Goal: Find specific page/section: Find specific page/section

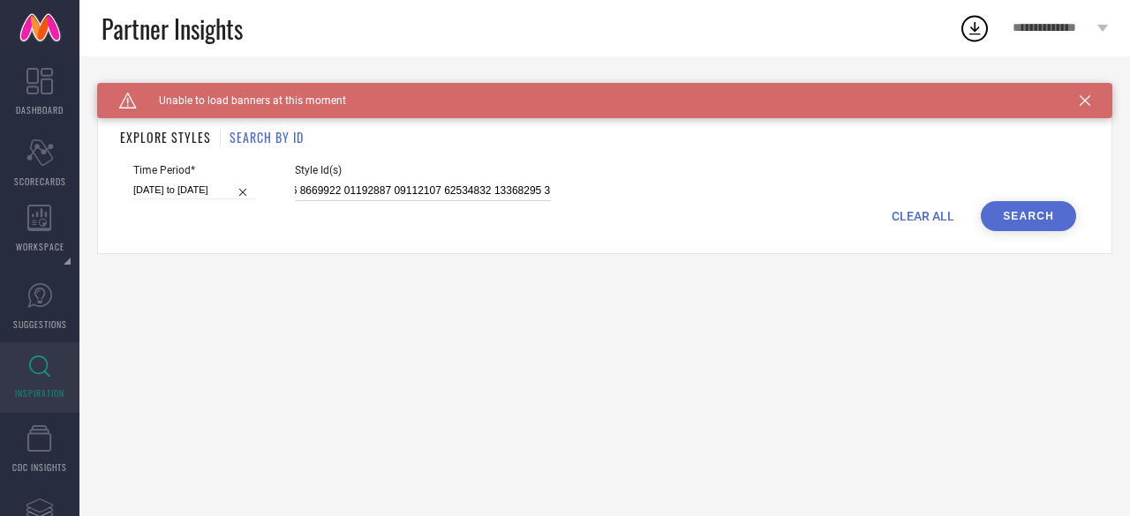
scroll to position [0, 7088]
drag, startPoint x: 291, startPoint y: 188, endPoint x: 888, endPoint y: 212, distance: 597.3
click at [888, 212] on form "Time Period* [DATE] to [DATE] Style Id(s) CLEAR ALL Search" at bounding box center [604, 197] width 969 height 67
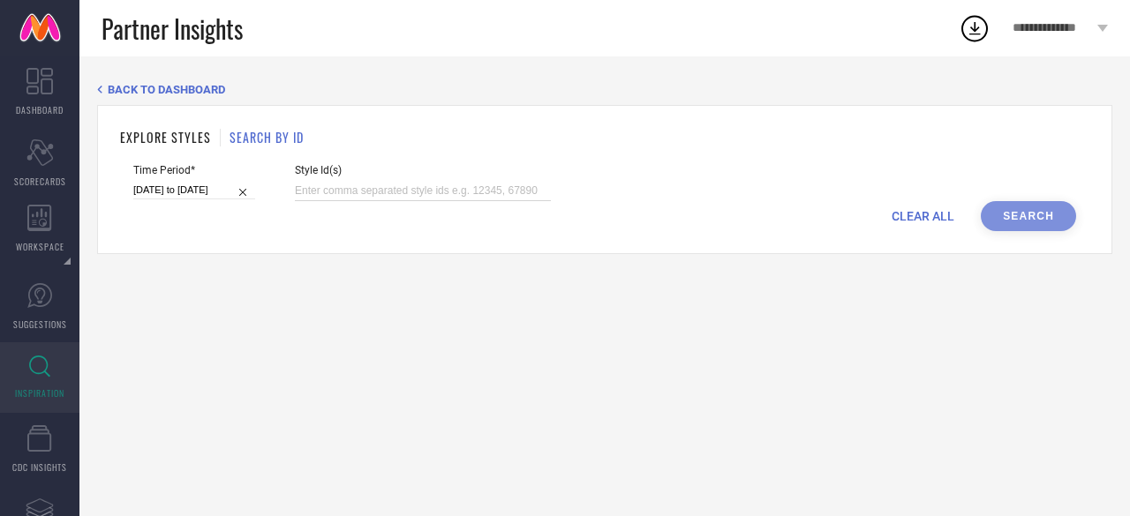
paste input "31336468 26043106 26043098 26043714 26043052 26043244 26043204 26043074 2604318…"
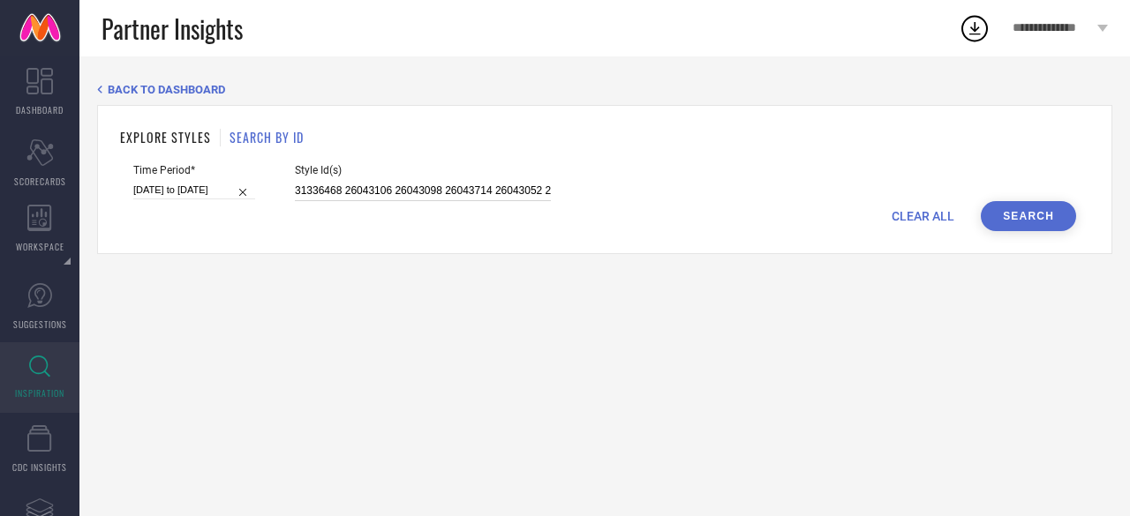
scroll to position [0, 341]
type input "31336468 26043106 26043098 26043714 26043052 26043244 26043204 26043074 2604318…"
click at [993, 215] on button "Search" at bounding box center [1028, 216] width 95 height 30
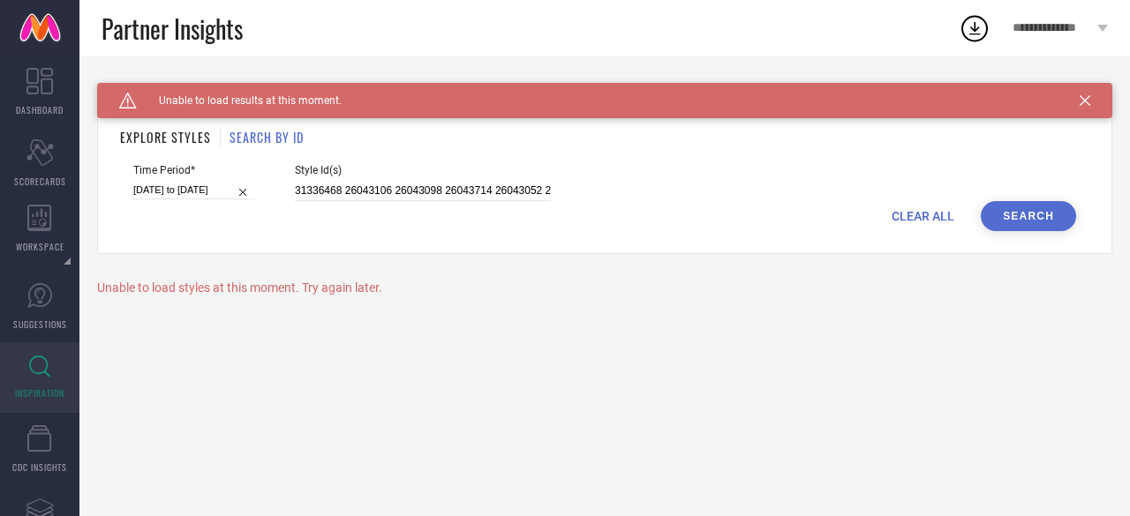
select select "1"
select select "2025"
select select "2"
select select "2025"
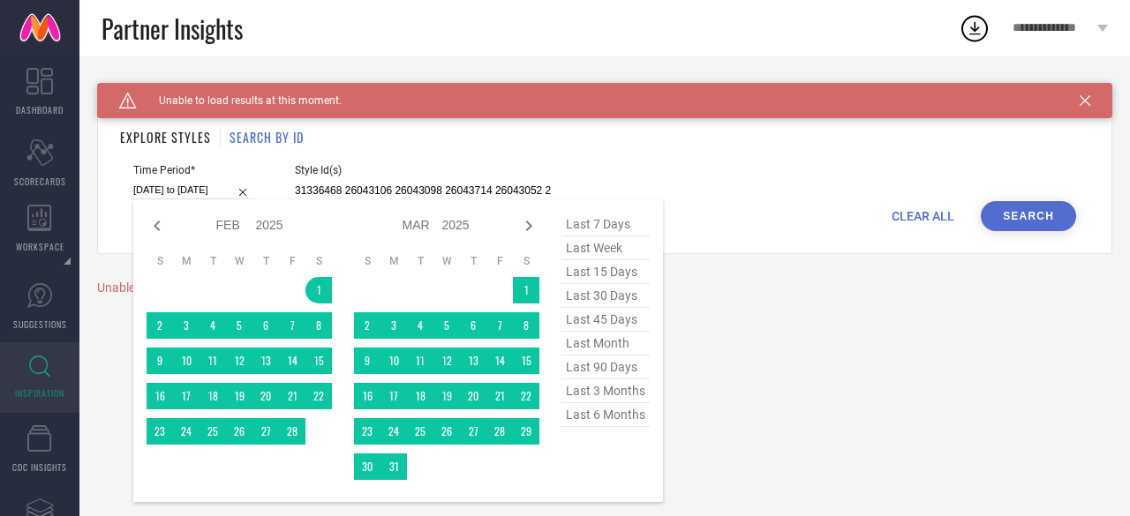
click at [226, 193] on input "[DATE] to [DATE]" at bounding box center [194, 190] width 122 height 19
click at [607, 418] on span "last 6 months" at bounding box center [605, 415] width 88 height 24
type input "[DATE] to [DATE]"
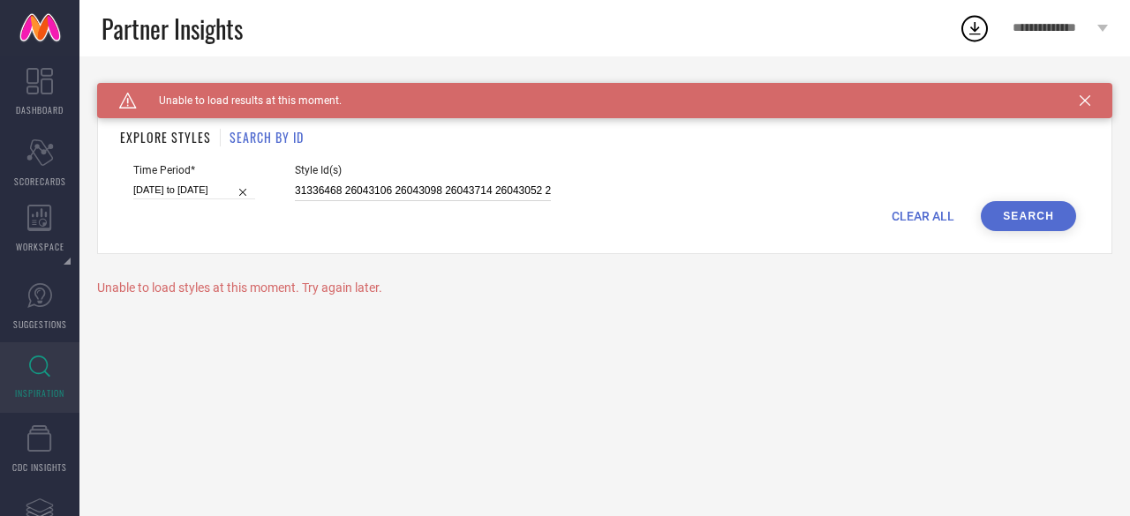
click at [343, 190] on input "31336468 26043106 26043098 26043714 26043052 26043244 26043204 26043074 2604318…" at bounding box center [423, 191] width 256 height 20
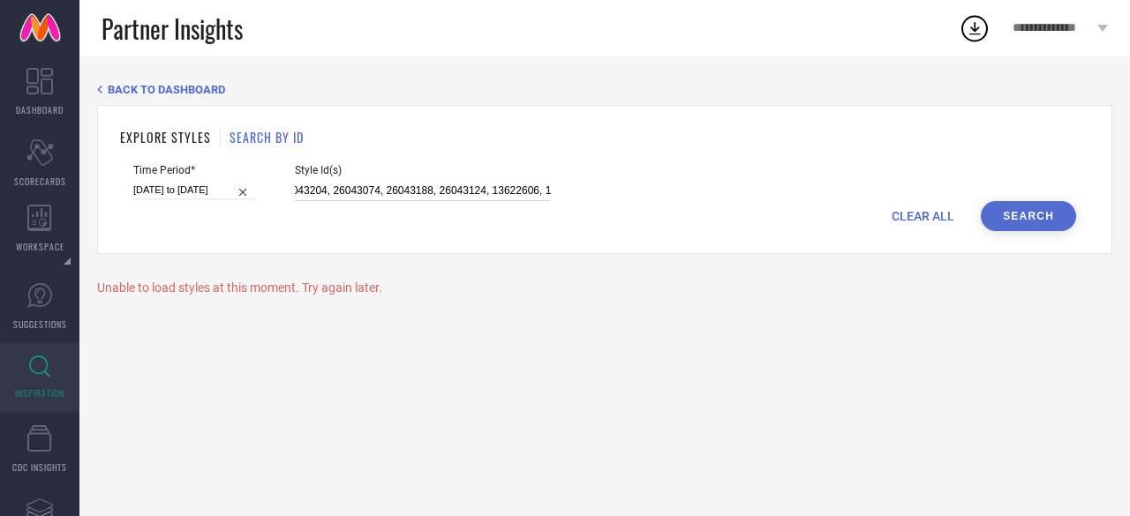
scroll to position [0, 373]
type input "31336468, 26043106, 26043098, 26043714, 26043052, 26043244, 26043204, 26043074,…"
click at [1022, 226] on button "Search" at bounding box center [1028, 216] width 95 height 30
